Goal: Task Accomplishment & Management: Manage account settings

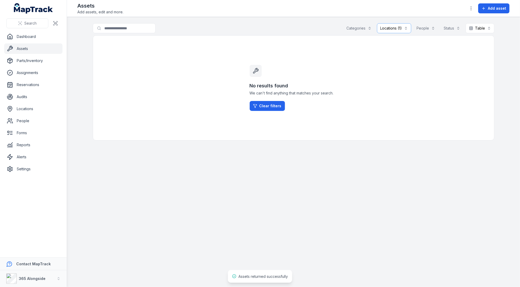
click at [21, 49] on link "Assets" at bounding box center [33, 48] width 58 height 10
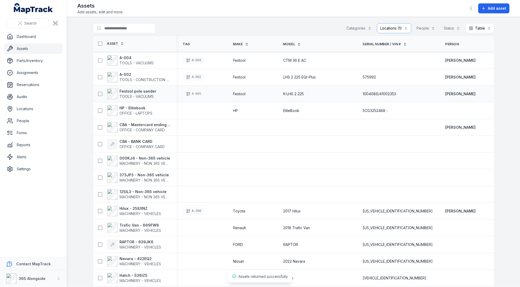
click at [31, 108] on link "Locations" at bounding box center [33, 108] width 58 height 10
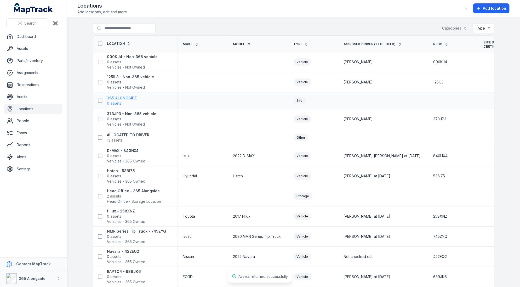
click at [122, 101] on span "0 assets" at bounding box center [122, 103] width 30 height 5
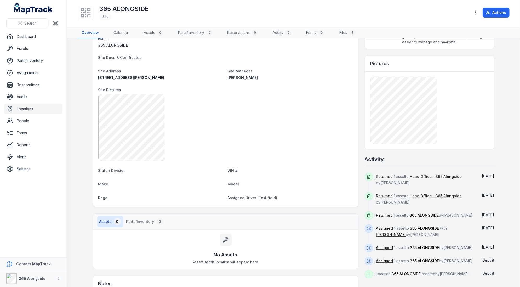
scroll to position [31, 0]
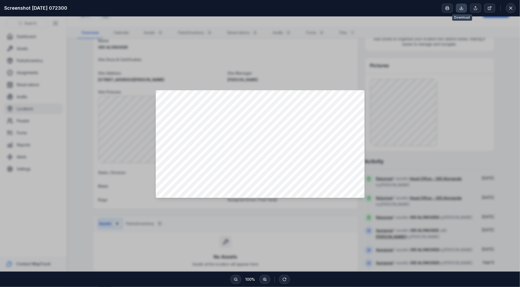
click at [458, 7] on link at bounding box center [461, 8] width 11 height 9
click at [331, 66] on div at bounding box center [260, 143] width 520 height 255
click at [332, 58] on div at bounding box center [260, 143] width 520 height 255
click at [514, 8] on button at bounding box center [511, 8] width 10 height 10
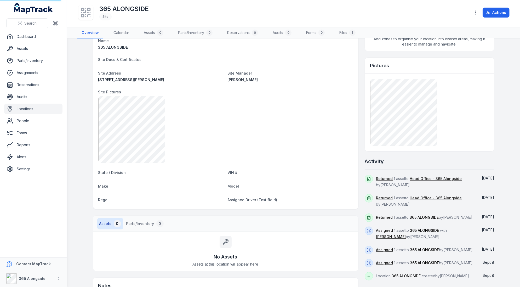
scroll to position [0, 0]
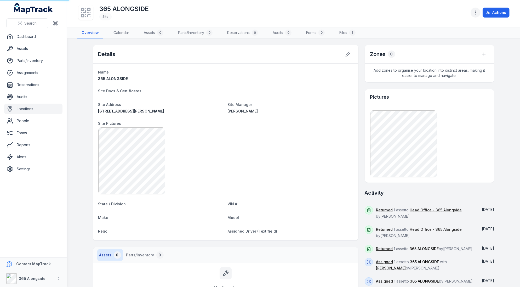
click at [475, 9] on button "button" at bounding box center [475, 13] width 10 height 10
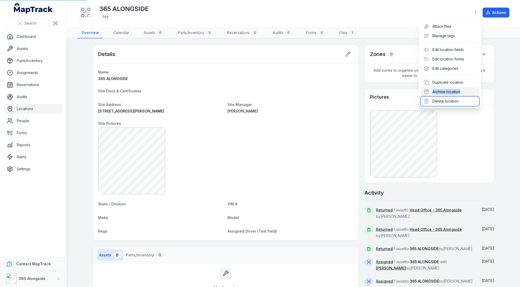
drag, startPoint x: 447, startPoint y: 98, endPoint x: 427, endPoint y: 89, distance: 21.8
click at [427, 89] on div "Attach files Manage tags Edit location fields Edit location forms Edit categori…" at bounding box center [449, 64] width 63 height 88
click at [435, 89] on div "Archive location" at bounding box center [449, 91] width 59 height 9
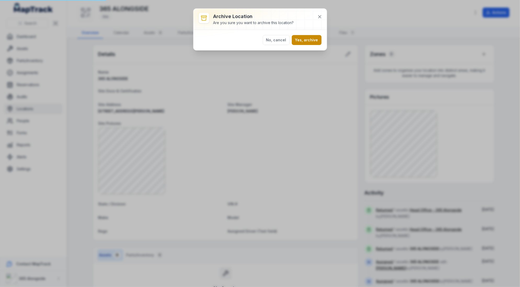
click at [303, 39] on button "Yes, archive" at bounding box center [307, 40] width 30 height 10
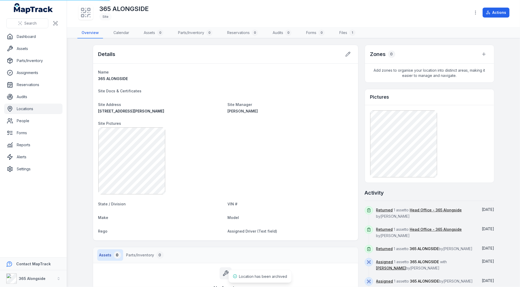
click at [191, 112] on div "1/1738 LYTTON RD" at bounding box center [160, 110] width 125 height 5
click at [39, 110] on link "Locations" at bounding box center [33, 108] width 58 height 10
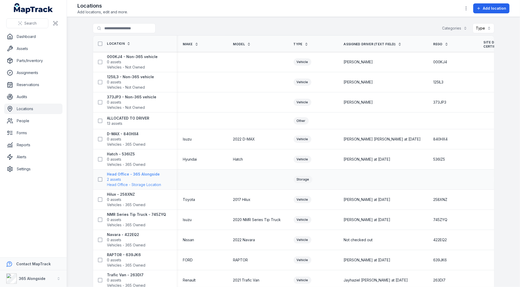
click at [126, 175] on strong "Head Office - 365 Alongside" at bounding box center [134, 173] width 54 height 5
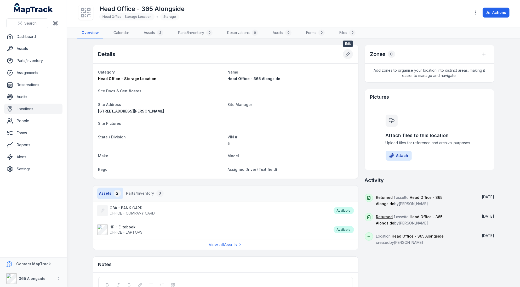
click at [345, 54] on icon at bounding box center [347, 53] width 5 height 5
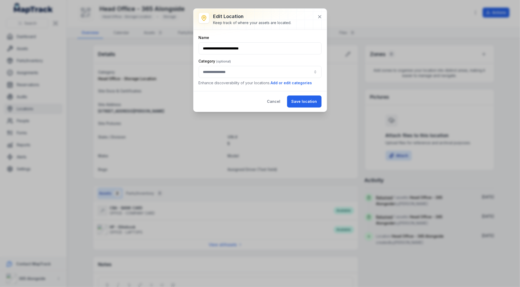
type input "**********"
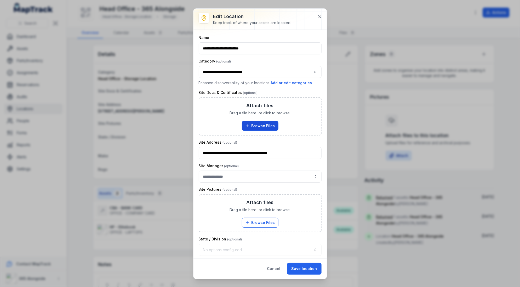
click at [256, 126] on button "Browse Files" at bounding box center [260, 126] width 37 height 10
click at [255, 125] on button "Browse Files" at bounding box center [260, 126] width 37 height 10
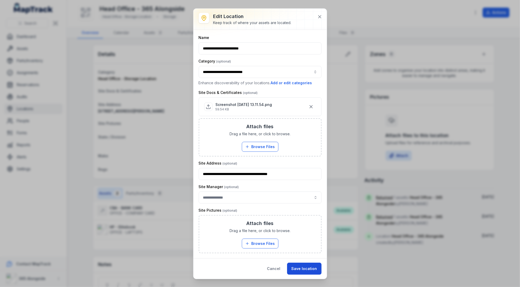
click at [309, 267] on button "Save location" at bounding box center [304, 268] width 34 height 12
